Goal: Check status: Check status

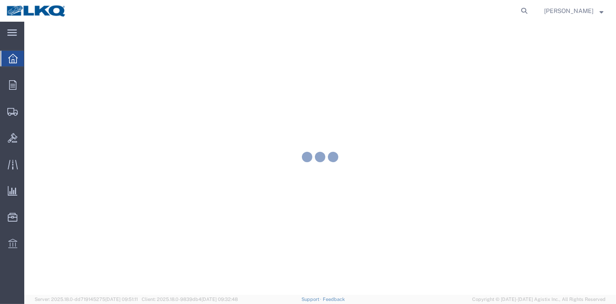
click at [523, 4] on form at bounding box center [525, 11] width 14 height 22
click at [530, 10] on icon at bounding box center [524, 11] width 12 height 12
click at [451, 15] on input "search" at bounding box center [386, 10] width 263 height 21
paste input "56608213"
type input "56608213"
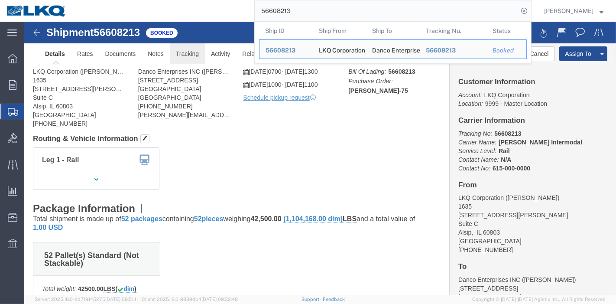
click link "Tracking"
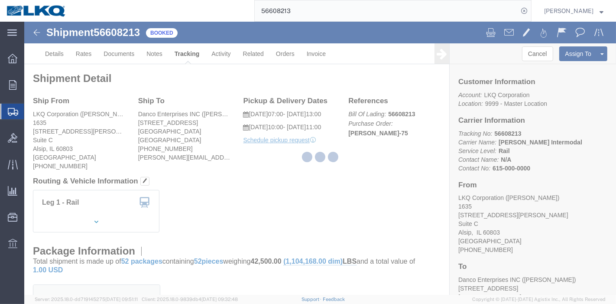
click at [190, 55] on div at bounding box center [320, 158] width 592 height 273
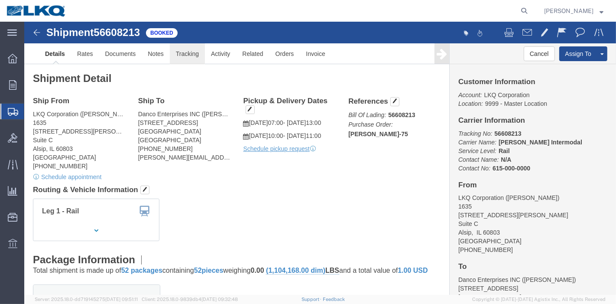
click link "Tracking"
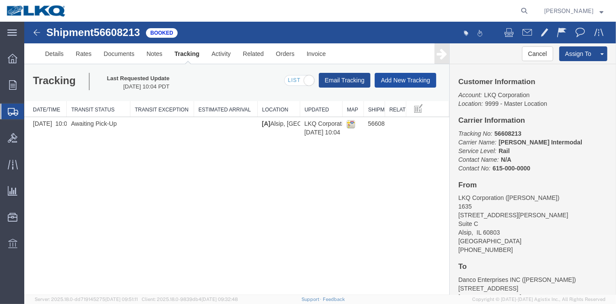
click at [405, 76] on button "Add New Tracking" at bounding box center [405, 80] width 62 height 15
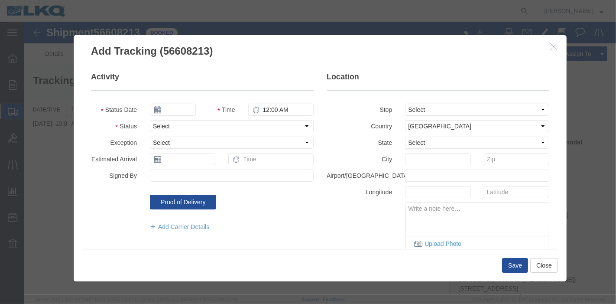
type input "[DATE]"
type input "1:00 AM"
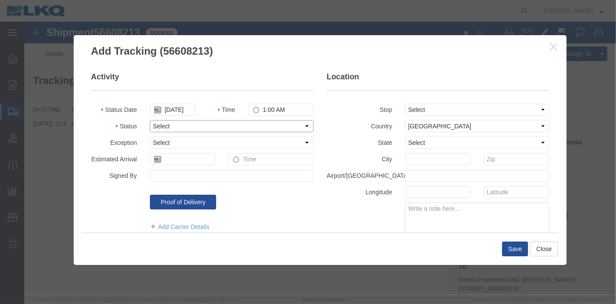
click at [174, 127] on select "Select Arrival Notice Available Arrival Notice Imported Arrive at Delivery Loca…" at bounding box center [231, 126] width 164 height 12
select select "DELIVRED"
click at [149, 120] on select "Select Arrival Notice Available Arrival Notice Imported Arrive at Delivery Loca…" at bounding box center [231, 126] width 164 height 12
click at [524, 252] on button "Save" at bounding box center [515, 248] width 26 height 15
